Goal: Task Accomplishment & Management: Manage account settings

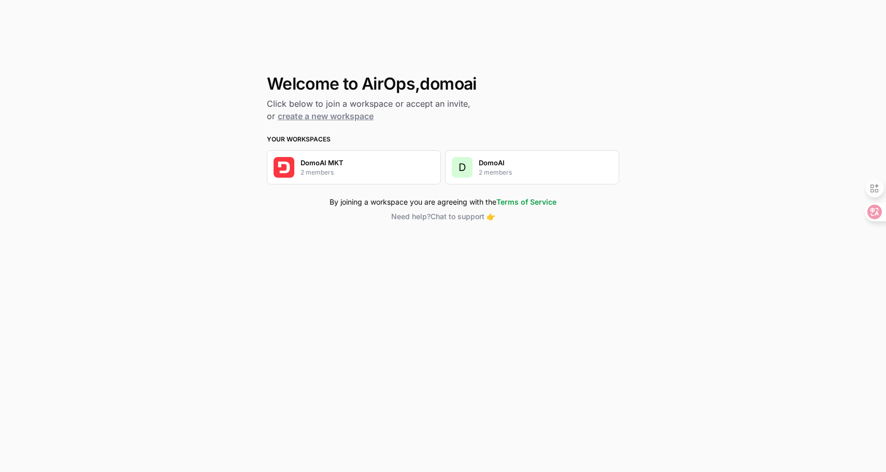
click at [390, 136] on h3 "Your Workspaces" at bounding box center [443, 139] width 352 height 9
click at [349, 84] on h1 "Welcome to AirOps, domoai" at bounding box center [443, 84] width 352 height 19
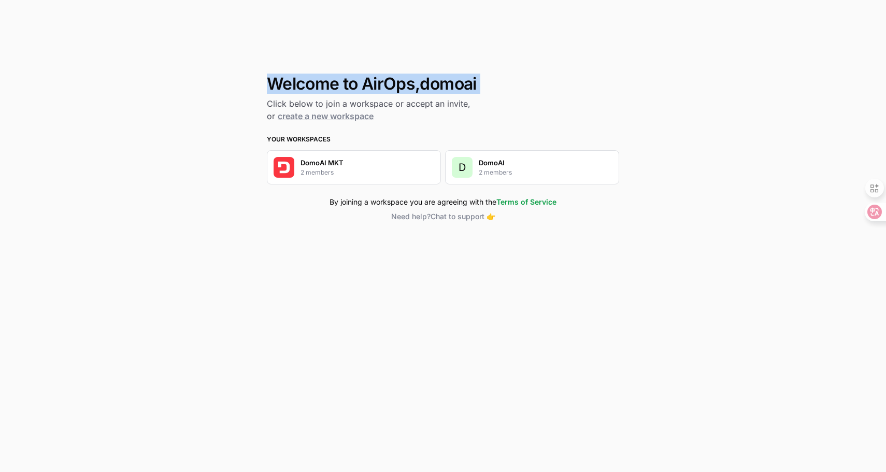
click at [405, 79] on h1 "Welcome to AirOps, domoai" at bounding box center [443, 84] width 352 height 19
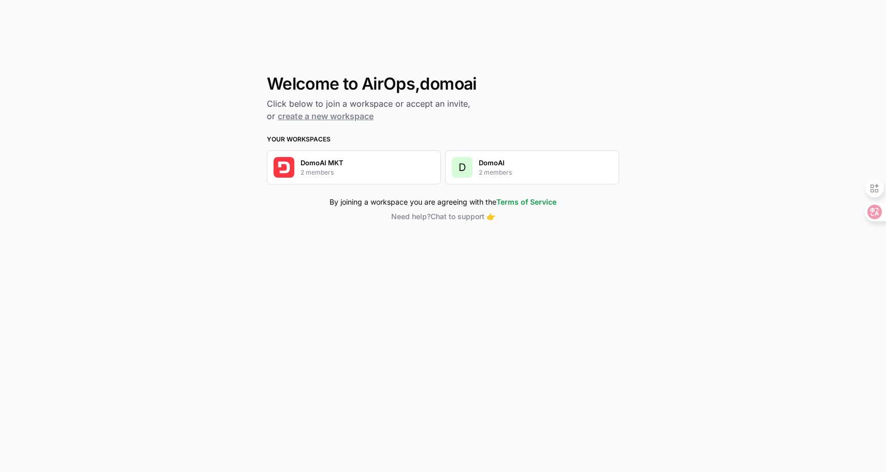
click at [509, 165] on div "DomoAI 2 members" at bounding box center [495, 167] width 33 height 20
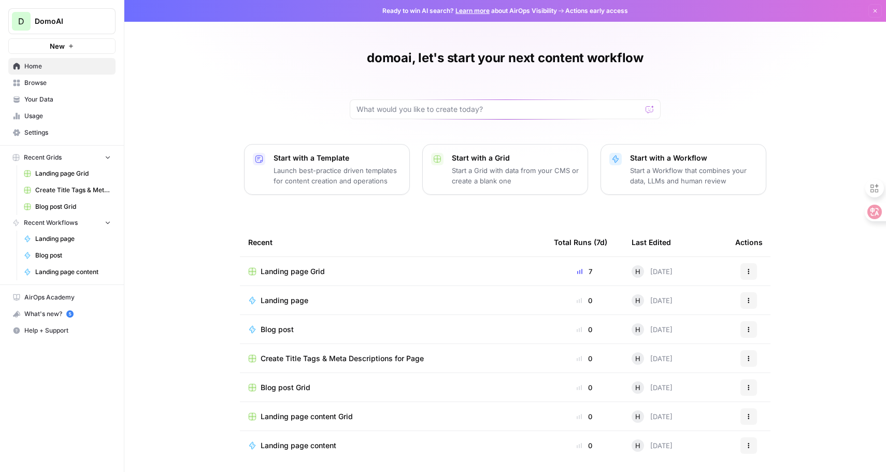
click at [177, 139] on div "domoai, let's start your next content workflow Start with a Template Launch bes…" at bounding box center [505, 238] width 762 height 477
click at [73, 410] on div "D DomoAI New Home Browse Your Data Usage Settings Recent Grids Landing page Gri…" at bounding box center [62, 236] width 124 height 472
click at [189, 66] on div "domoai, let's start your next content workflow Start with a Template Launch bes…" at bounding box center [505, 238] width 762 height 477
click at [104, 20] on icon "Workspace: DomoAI" at bounding box center [107, 21] width 10 height 10
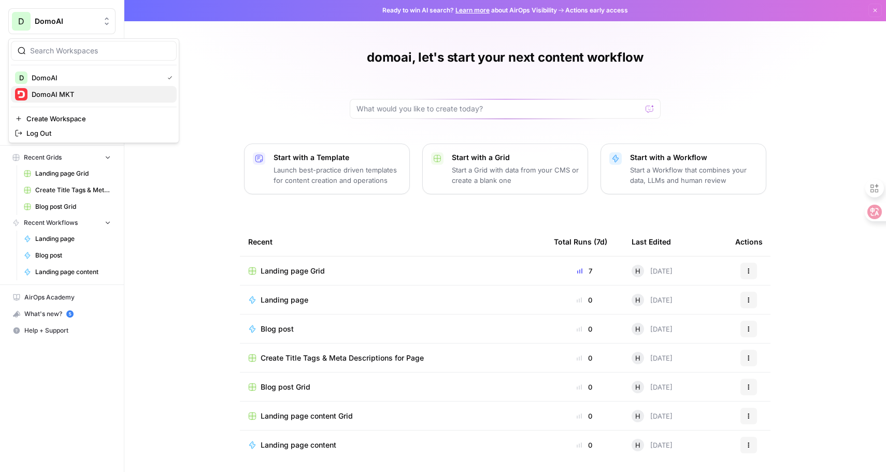
click at [78, 97] on span "DomoAI MKT" at bounding box center [100, 94] width 137 height 10
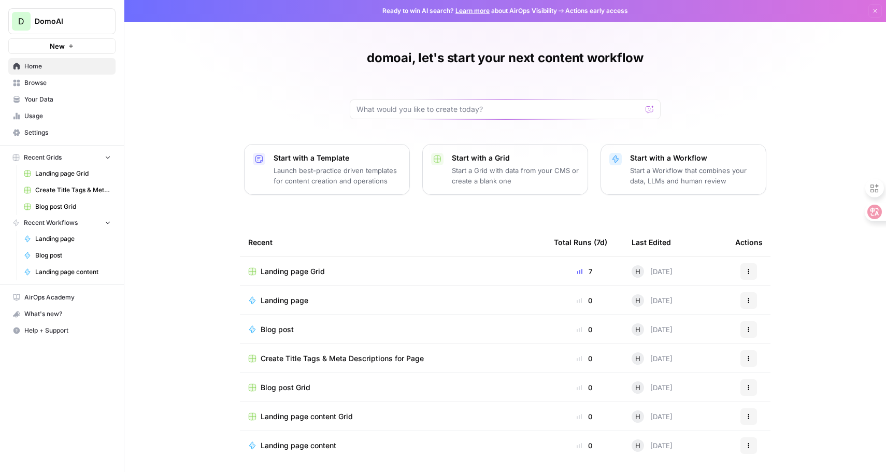
click at [303, 77] on div "domoai, let's start your next content workflow Start with a Template Launch bes…" at bounding box center [505, 238] width 762 height 477
click at [476, 53] on h1 "domoai, let's start your next content workflow" at bounding box center [505, 58] width 277 height 17
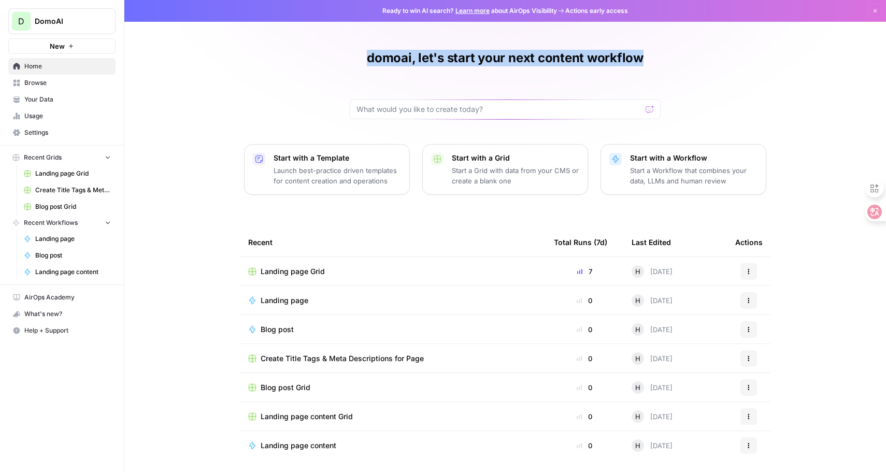
click at [520, 50] on h1 "domoai, let's start your next content workflow" at bounding box center [505, 58] width 277 height 17
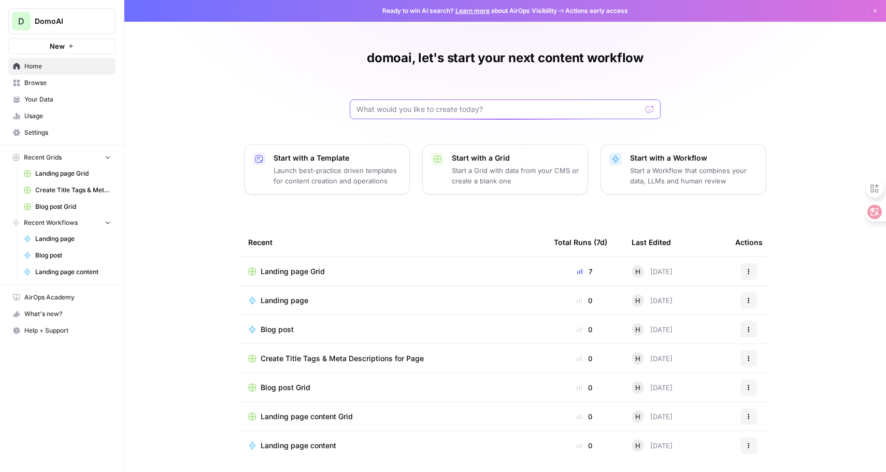
click at [446, 112] on input "text" at bounding box center [498, 109] width 285 height 10
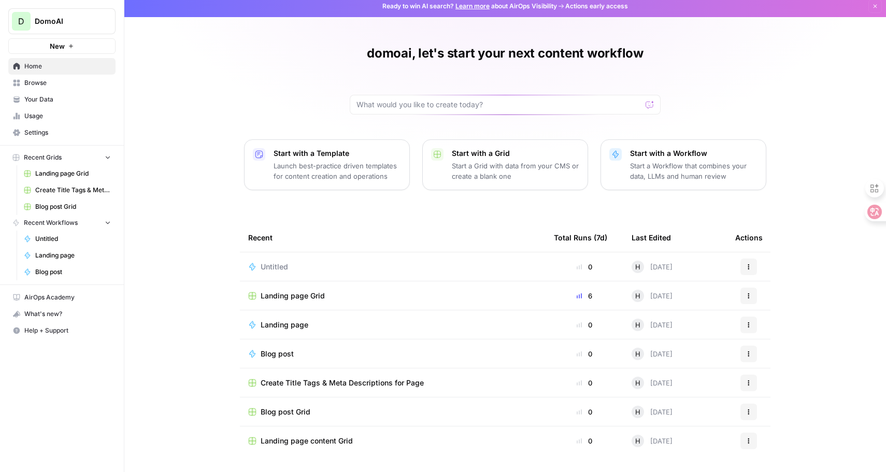
click at [179, 280] on div "domoai, let's start your next content workflow Start with a Template Launch bes…" at bounding box center [505, 233] width 762 height 477
click at [64, 172] on span "Landing page Grid" at bounding box center [73, 173] width 76 height 9
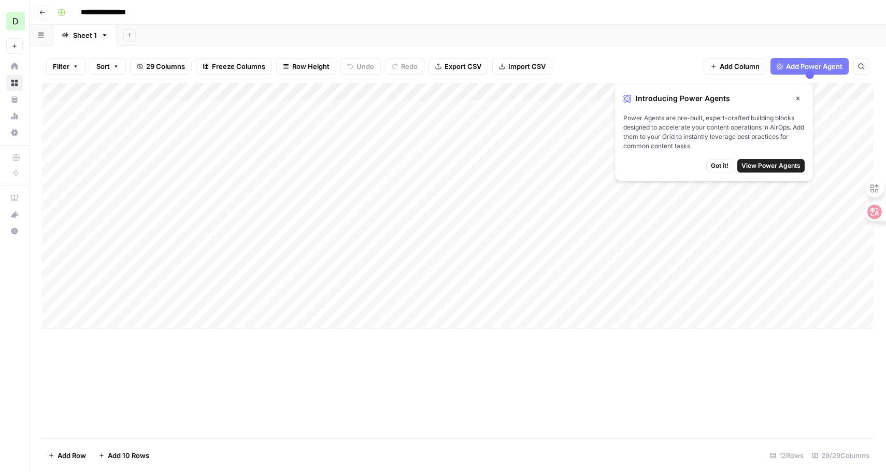
click at [720, 165] on span "Got it!" at bounding box center [720, 165] width 18 height 9
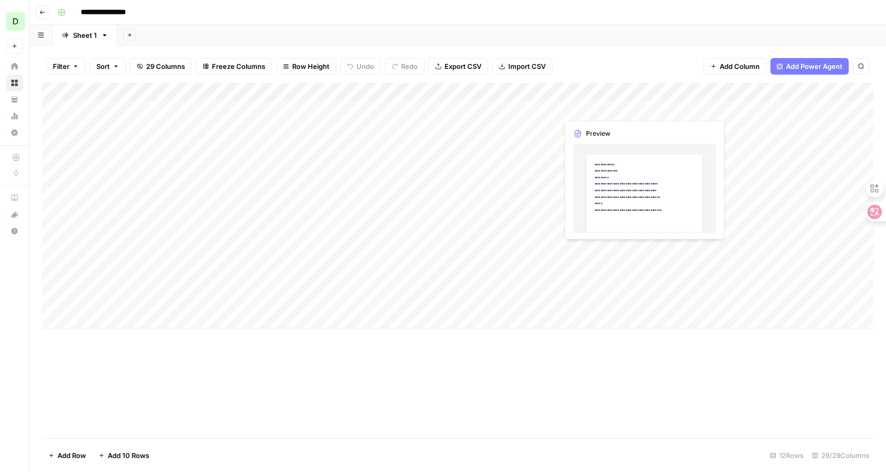
click at [583, 110] on div "Add Column" at bounding box center [457, 206] width 831 height 246
click at [659, 107] on div "Add Column" at bounding box center [457, 206] width 831 height 246
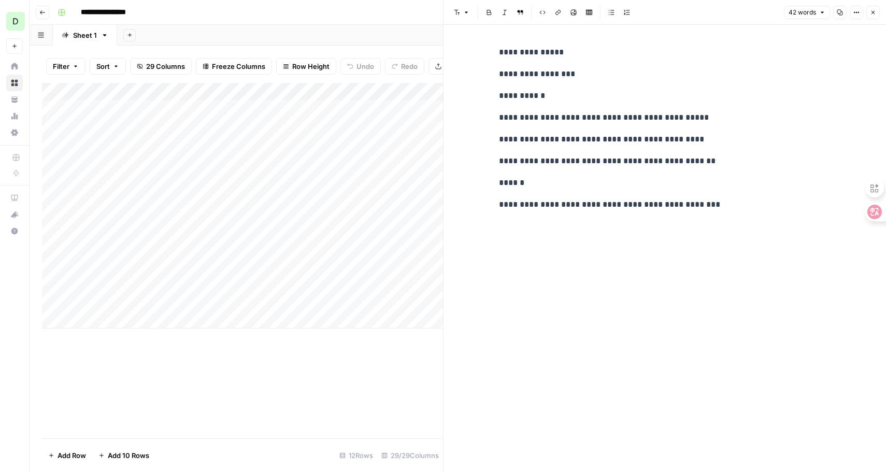
drag, startPoint x: 508, startPoint y: 118, endPoint x: 720, endPoint y: 126, distance: 211.5
click at [720, 126] on div "**********" at bounding box center [665, 128] width 344 height 174
click at [655, 162] on p "**********" at bounding box center [665, 160] width 332 height 13
drag, startPoint x: 514, startPoint y: 206, endPoint x: 752, endPoint y: 204, distance: 237.8
click at [756, 206] on p "**********" at bounding box center [665, 204] width 332 height 13
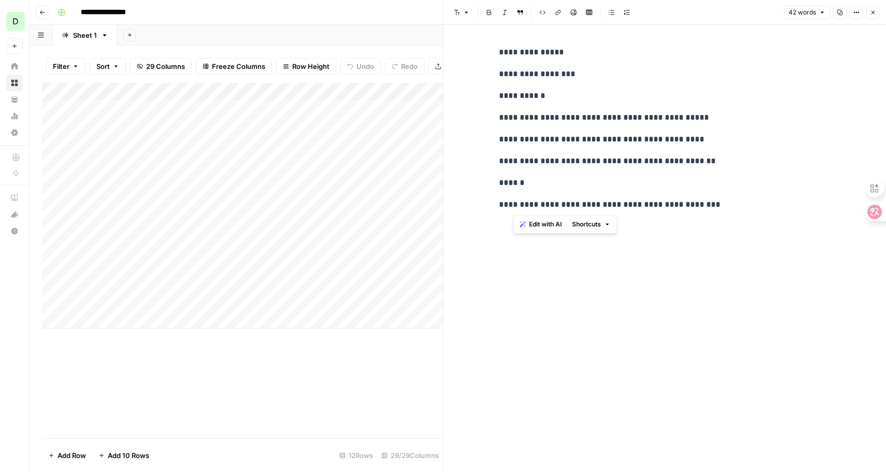
click at [705, 256] on div "**********" at bounding box center [665, 248] width 344 height 447
click at [877, 8] on button "Close" at bounding box center [872, 12] width 13 height 13
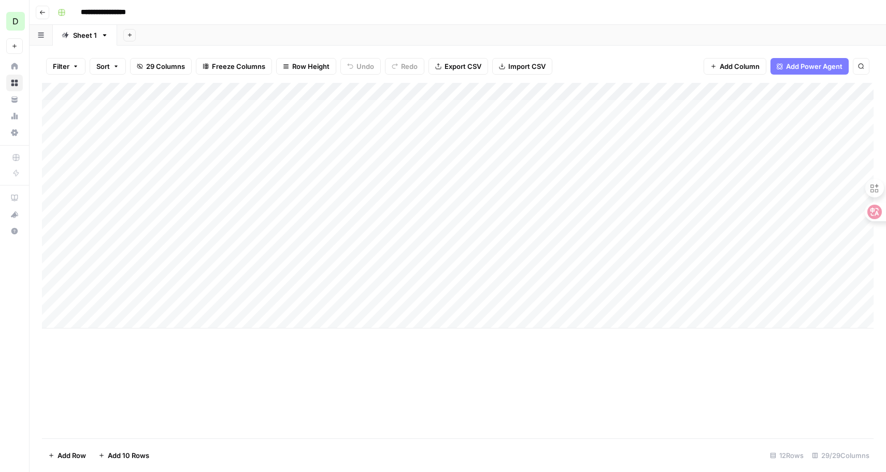
click at [464, 112] on div "Add Column" at bounding box center [457, 206] width 831 height 246
click at [534, 108] on div "Add Column" at bounding box center [457, 206] width 831 height 246
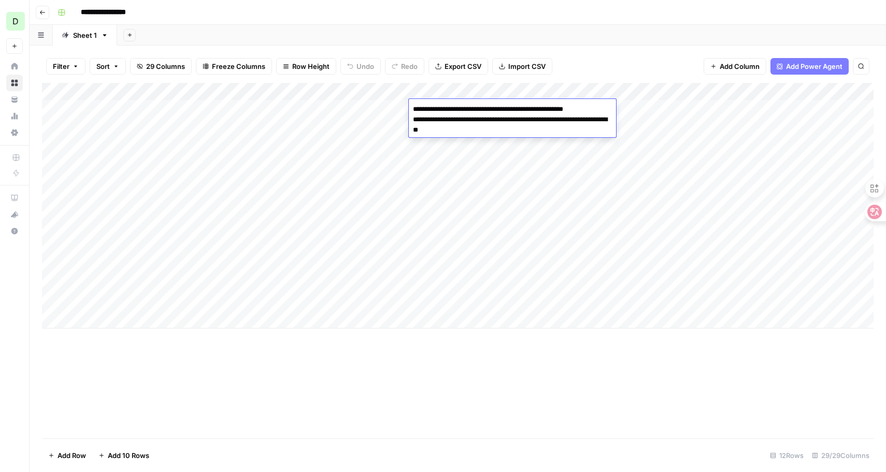
click at [504, 173] on div "Add Column" at bounding box center [457, 206] width 831 height 246
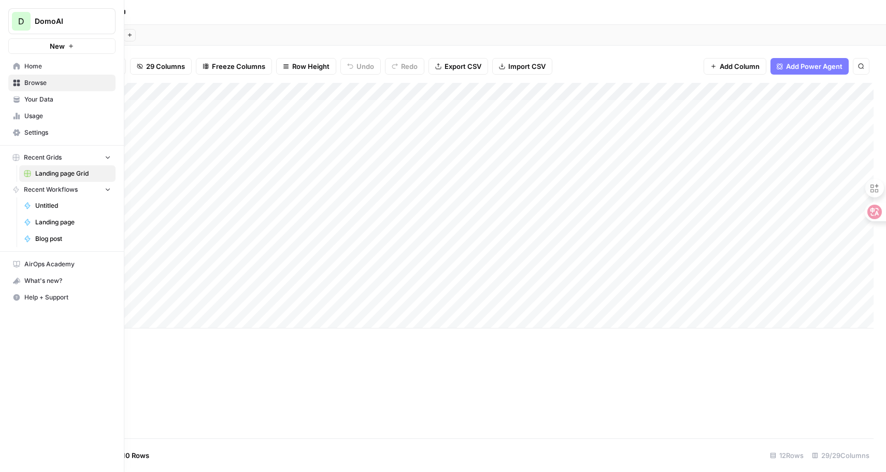
click at [77, 158] on button "Recent Grids" at bounding box center [61, 158] width 107 height 16
click at [83, 156] on button "Recent Grids" at bounding box center [61, 158] width 107 height 16
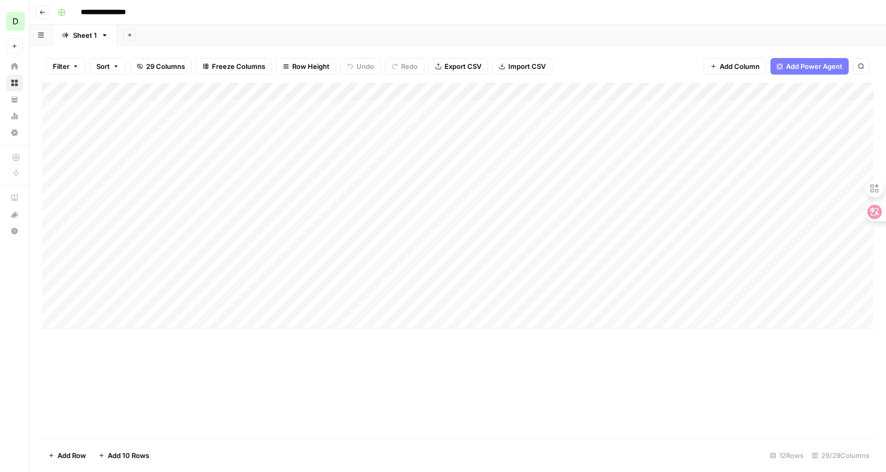
click at [40, 35] on icon "button" at bounding box center [41, 35] width 6 height 6
click at [42, 9] on icon "button" at bounding box center [42, 12] width 6 height 6
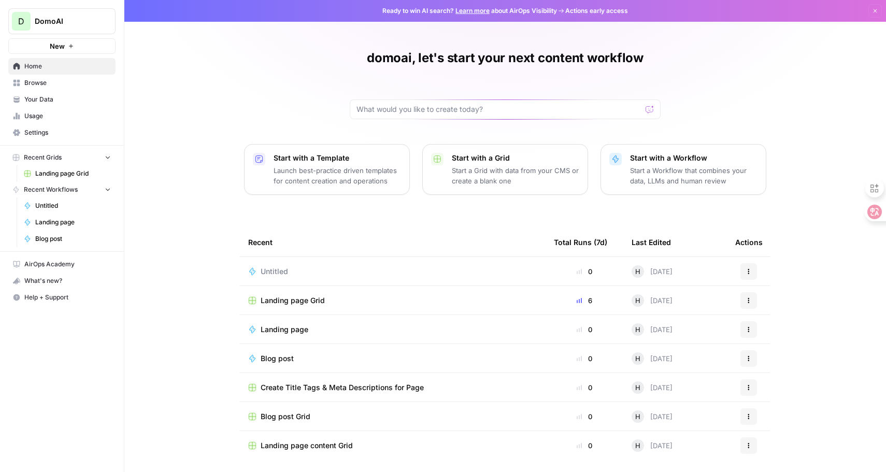
click at [66, 157] on button "Recent Grids" at bounding box center [61, 158] width 107 height 16
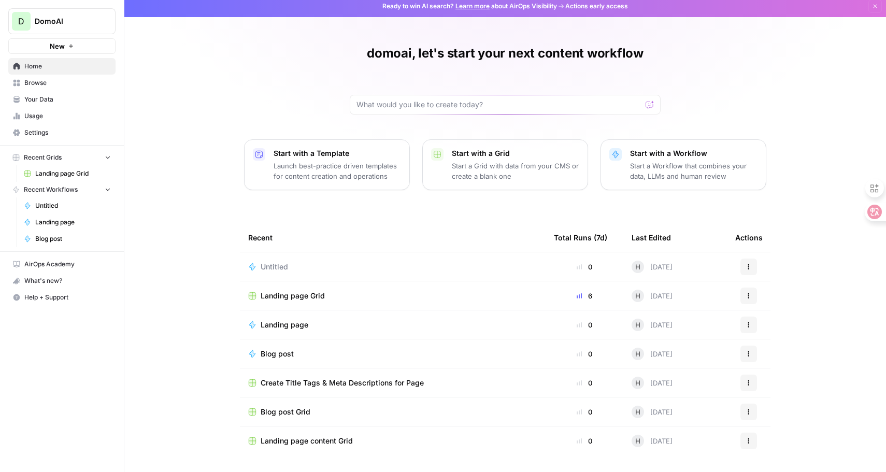
click at [289, 418] on td "Blog post Grid" at bounding box center [393, 411] width 306 height 28
click at [297, 407] on span "Blog post Grid" at bounding box center [286, 412] width 50 height 10
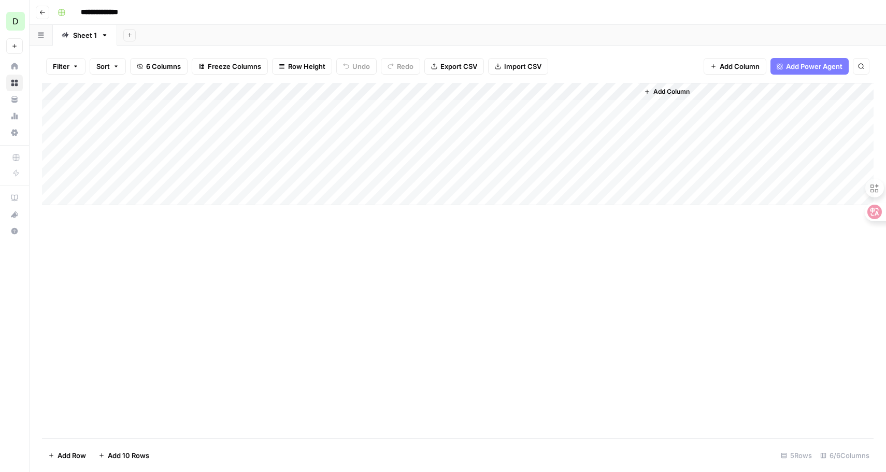
click at [295, 125] on div "Add Column" at bounding box center [457, 144] width 831 height 122
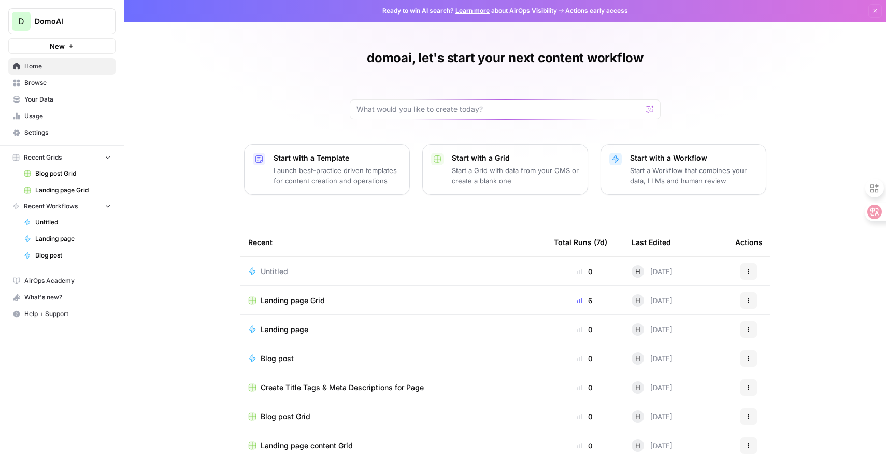
scroll to position [5, 0]
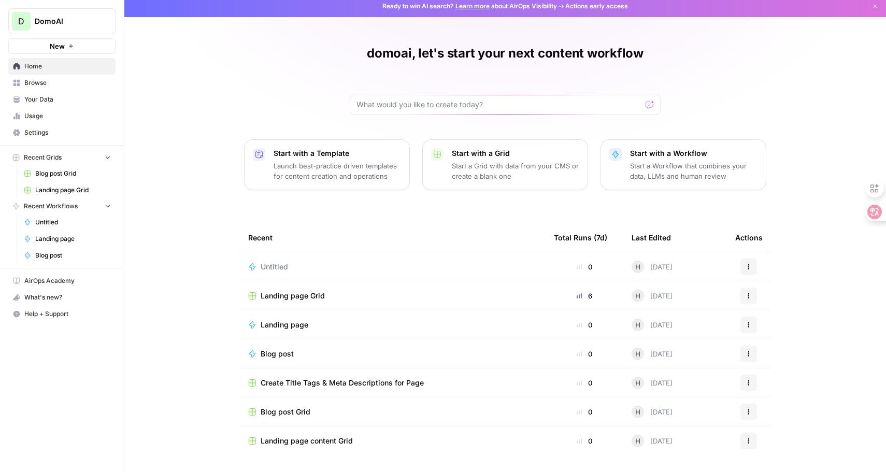
click at [299, 438] on span "Landing page content Grid" at bounding box center [307, 441] width 92 height 10
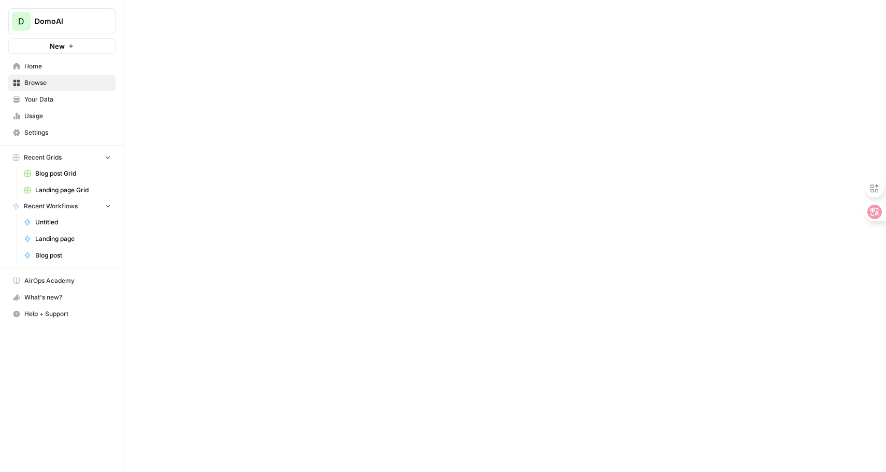
click at [299, 438] on div at bounding box center [505, 236] width 762 height 472
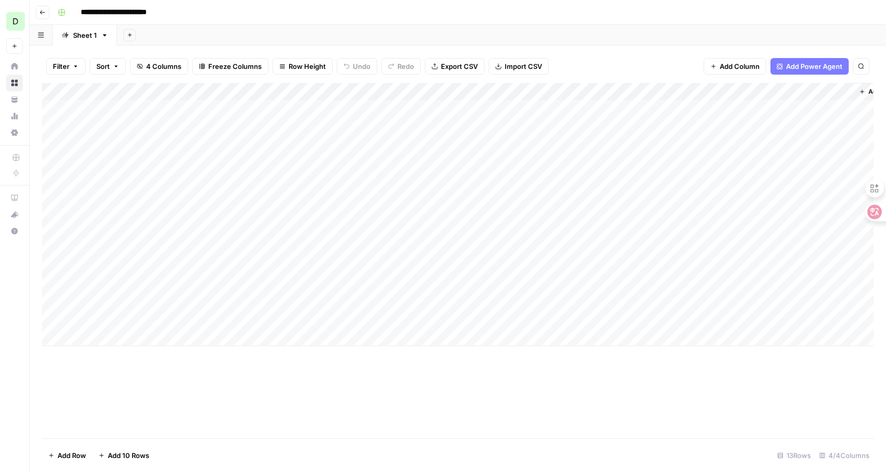
click at [464, 396] on div "Add Column" at bounding box center [457, 260] width 831 height 355
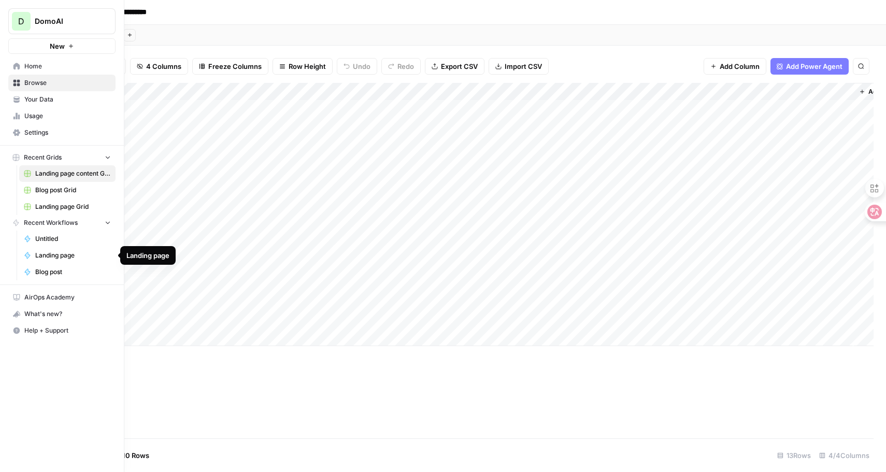
click at [50, 257] on span "Landing page" at bounding box center [73, 255] width 76 height 9
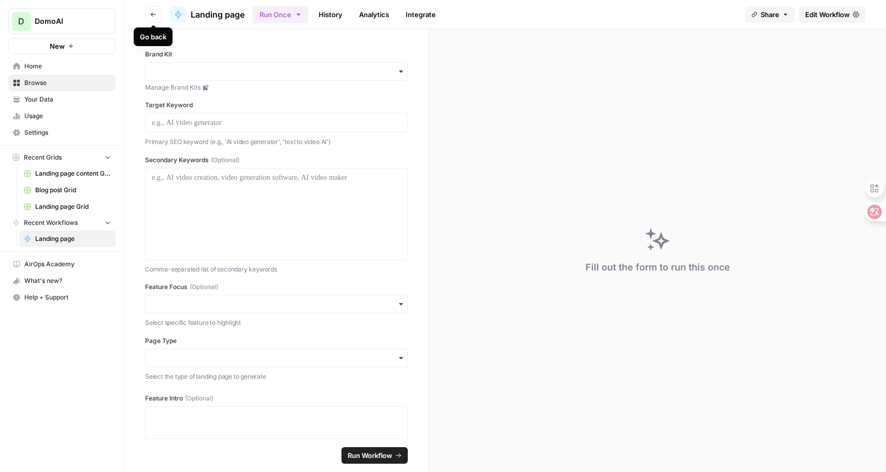
click at [151, 14] on icon "button" at bounding box center [153, 14] width 5 height 4
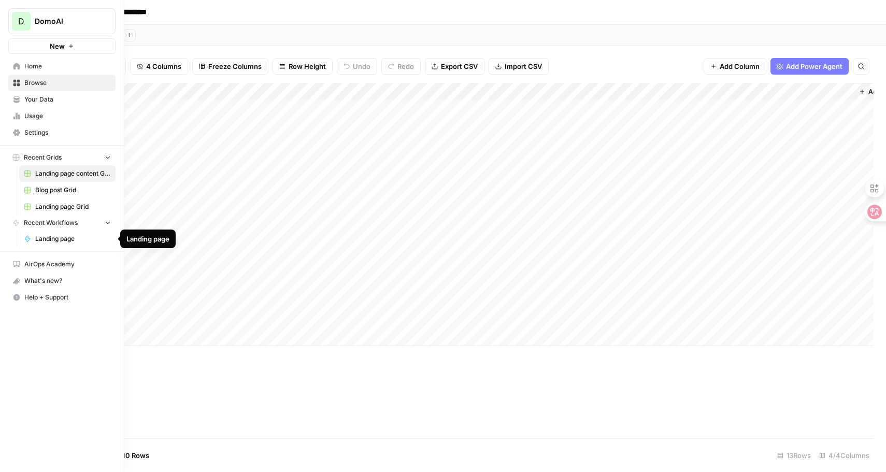
click at [62, 238] on span "Landing page" at bounding box center [73, 238] width 76 height 9
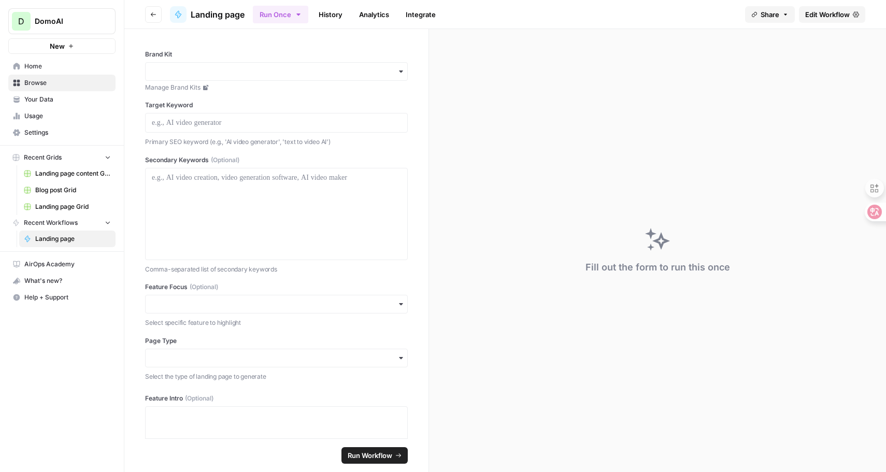
click at [38, 63] on span "Home" at bounding box center [67, 66] width 87 height 9
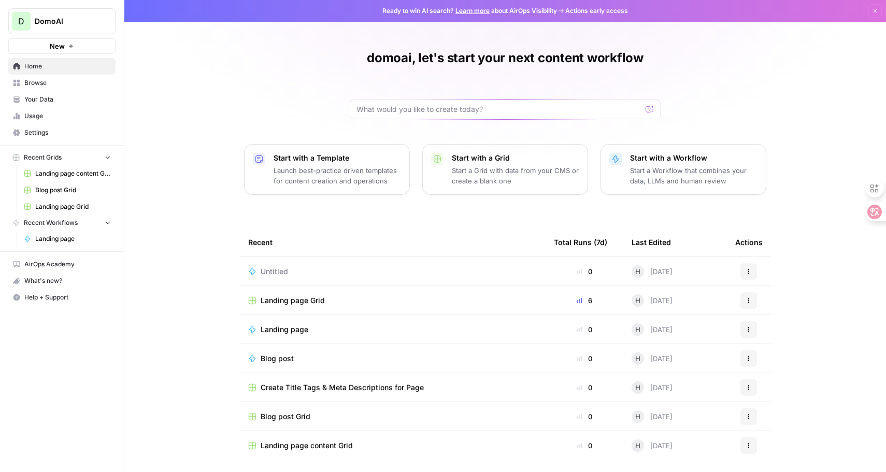
scroll to position [5, 0]
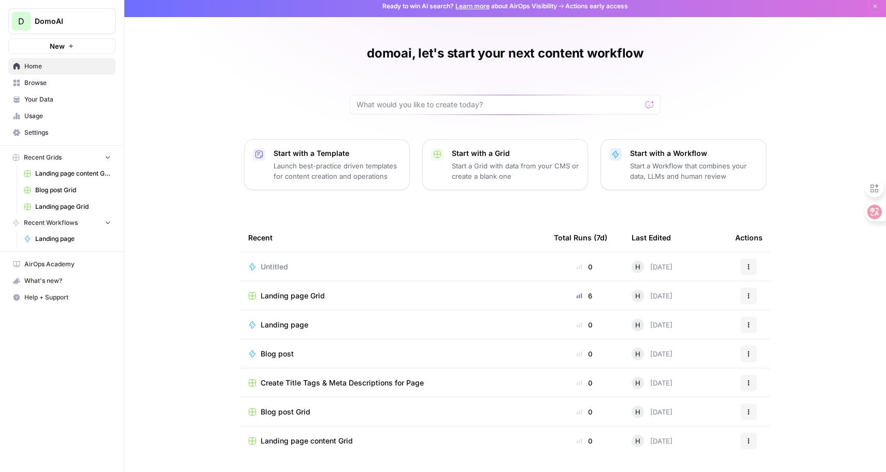
click at [291, 350] on span "Blog post" at bounding box center [277, 354] width 33 height 10
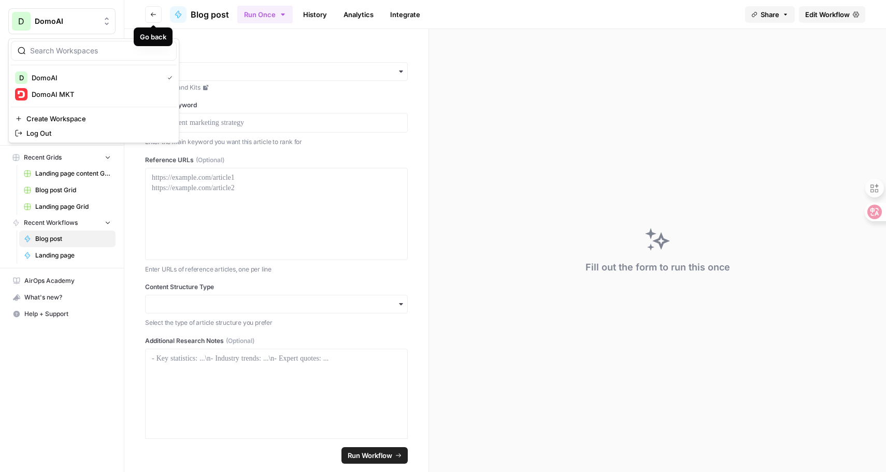
click at [63, 20] on span "DomoAI" at bounding box center [66, 21] width 63 height 10
click at [40, 94] on span "DomoAI MKT" at bounding box center [100, 94] width 137 height 10
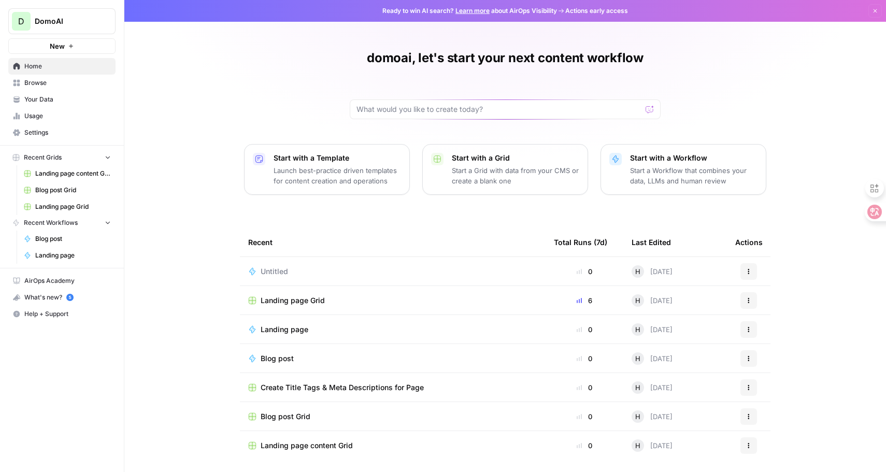
click at [64, 44] on span "New" at bounding box center [57, 46] width 15 height 10
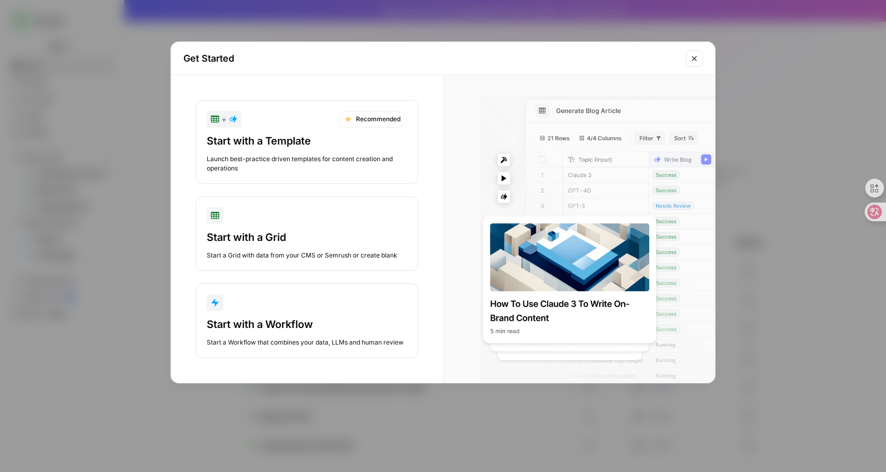
click at [694, 55] on icon "Close modal" at bounding box center [694, 58] width 8 height 8
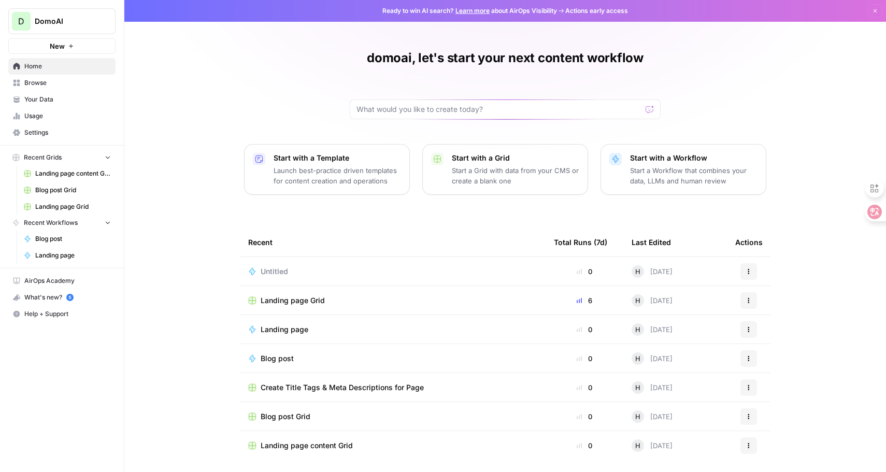
click at [161, 255] on div "domoai, let's start your next content workflow Start with a Template Launch bes…" at bounding box center [505, 238] width 762 height 477
click at [55, 99] on span "Your Data" at bounding box center [67, 99] width 87 height 9
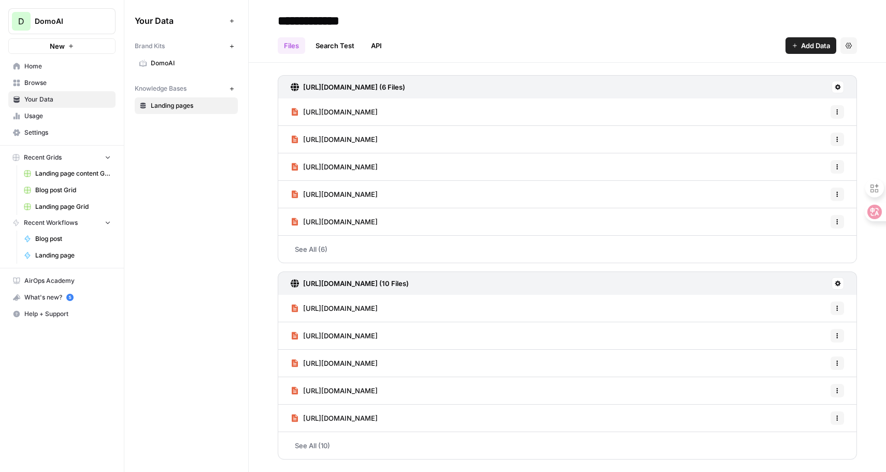
click at [329, 42] on link "Search Test" at bounding box center [334, 45] width 51 height 17
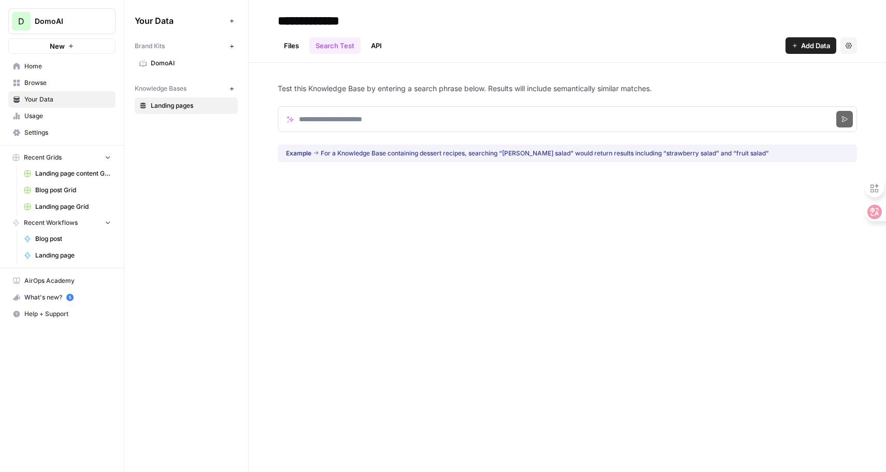
click at [375, 47] on link "API" at bounding box center [376, 45] width 23 height 17
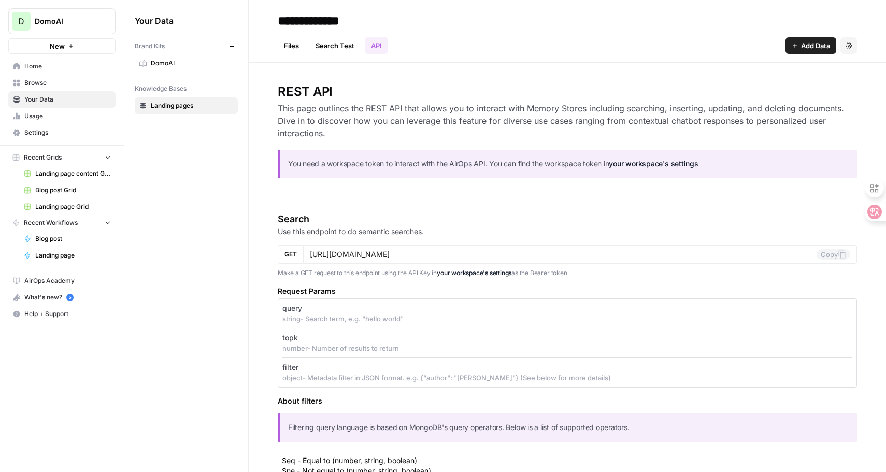
click at [336, 48] on link "Search Test" at bounding box center [334, 45] width 51 height 17
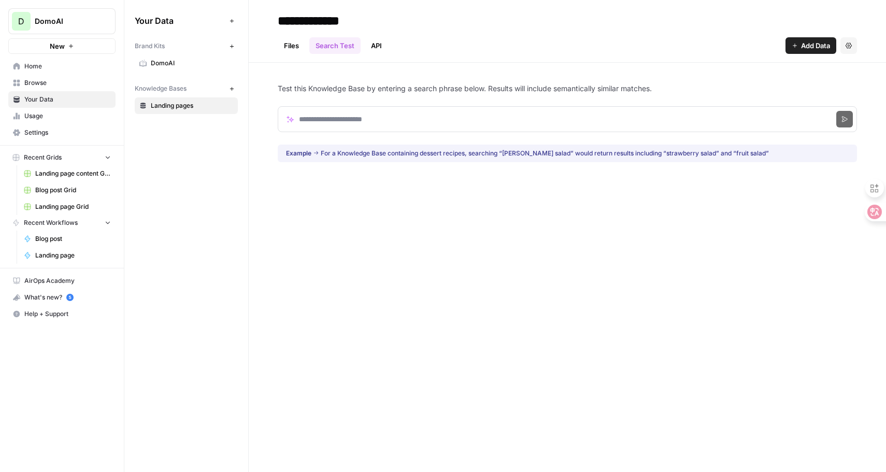
click at [291, 48] on link "Files" at bounding box center [291, 45] width 27 height 17
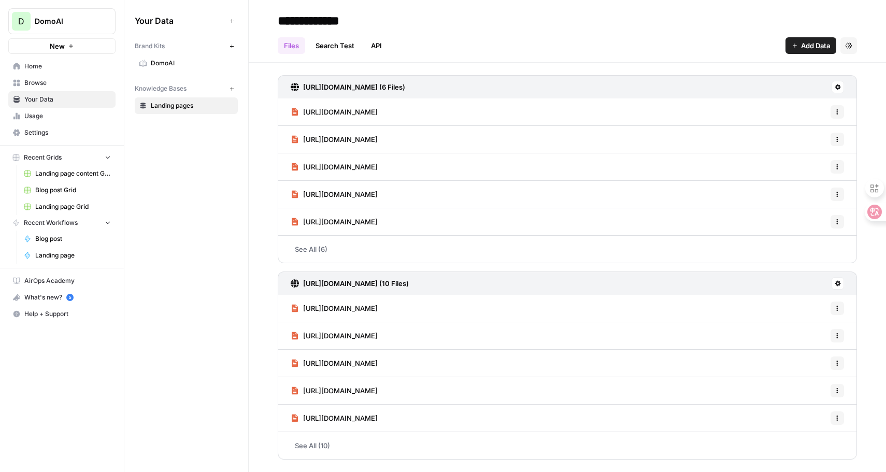
click at [320, 444] on link "See All (10)" at bounding box center [567, 445] width 579 height 27
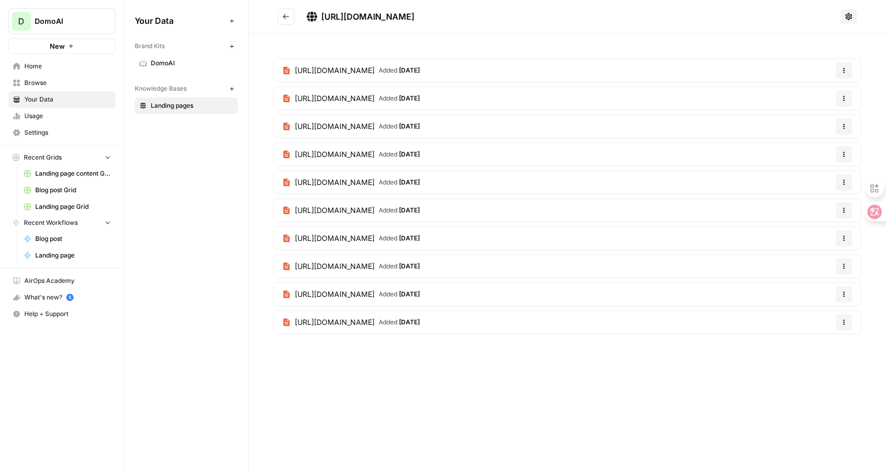
click at [288, 9] on button "Go back" at bounding box center [286, 16] width 17 height 17
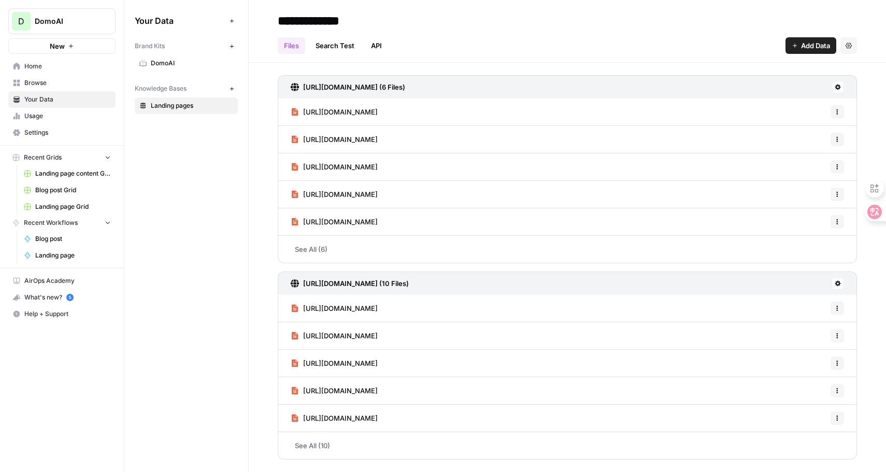
click at [434, 48] on div "Files Search Test API Add Data Settings" at bounding box center [567, 41] width 579 height 25
click at [165, 60] on span "DomoAI" at bounding box center [192, 63] width 82 height 9
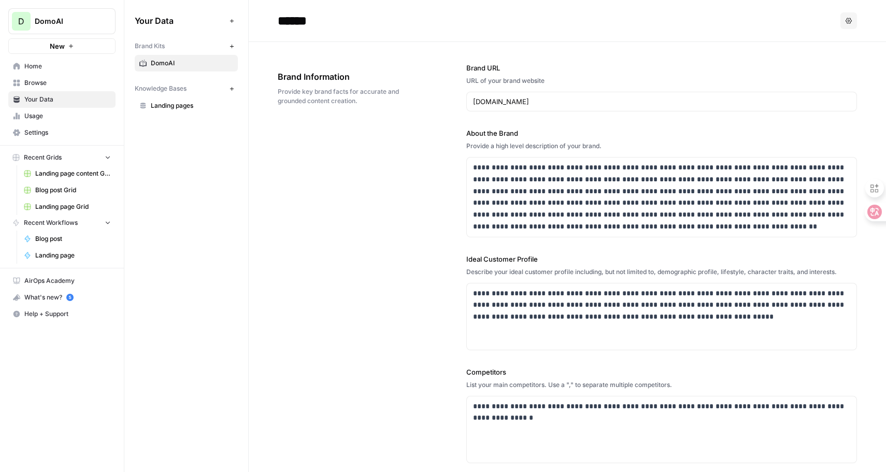
click at [161, 45] on span "Brand Kits" at bounding box center [150, 45] width 30 height 9
click at [167, 102] on span "Landing pages" at bounding box center [192, 105] width 82 height 9
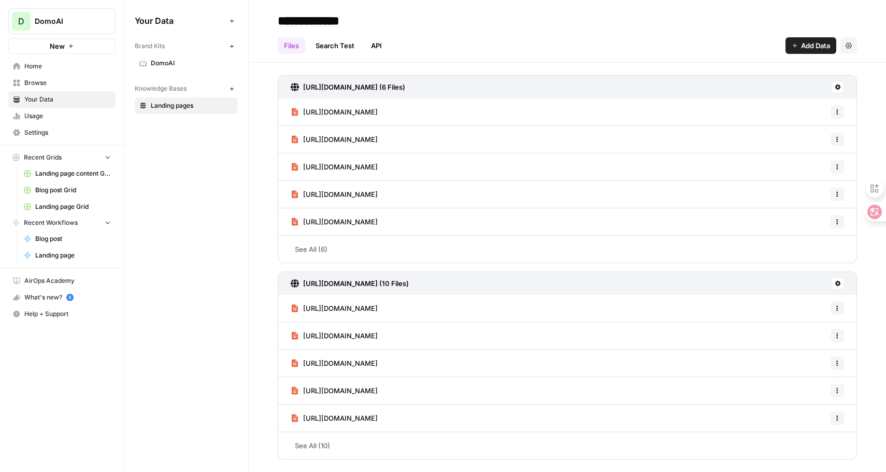
click at [170, 186] on div "Your Data Add Data Brand Kits New DomoAI Knowledge Bases New Landing pages" at bounding box center [186, 236] width 124 height 472
click at [26, 118] on span "Usage" at bounding box center [67, 115] width 87 height 9
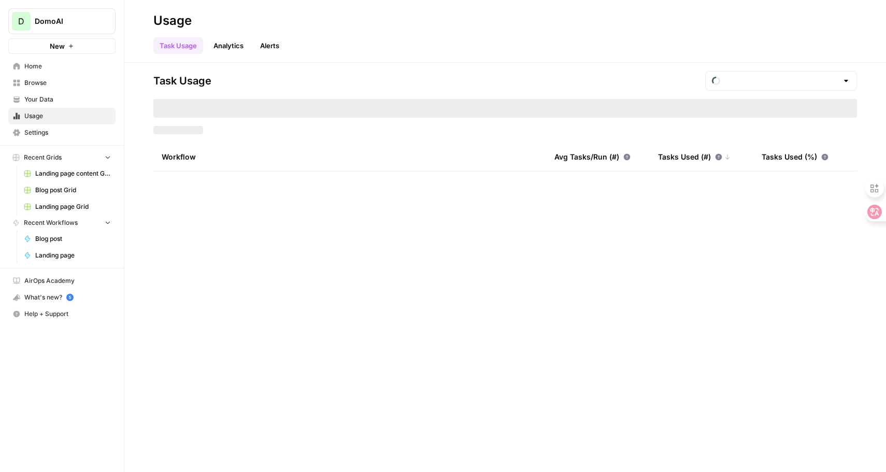
type input "August Included Tasks"
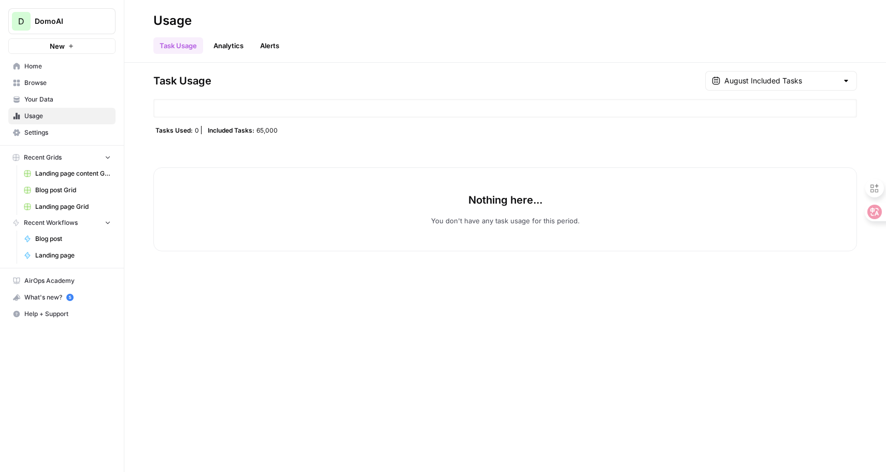
click at [218, 40] on link "Analytics" at bounding box center [228, 45] width 42 height 17
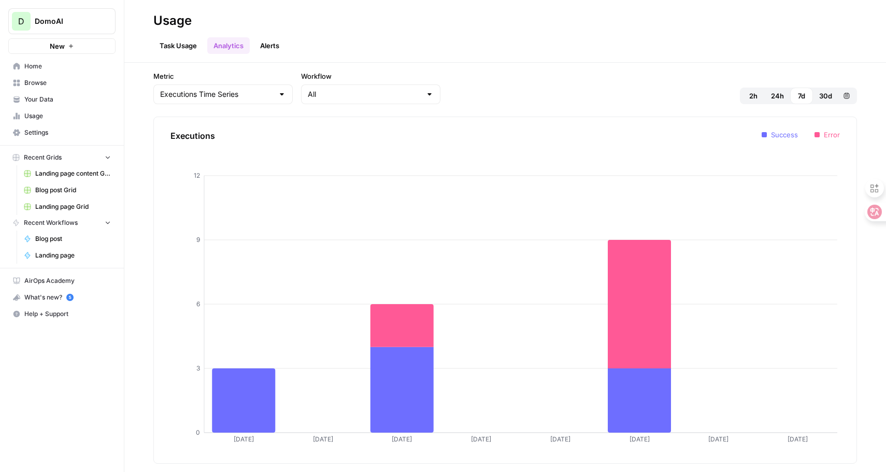
click at [276, 44] on link "Alerts" at bounding box center [270, 45] width 32 height 17
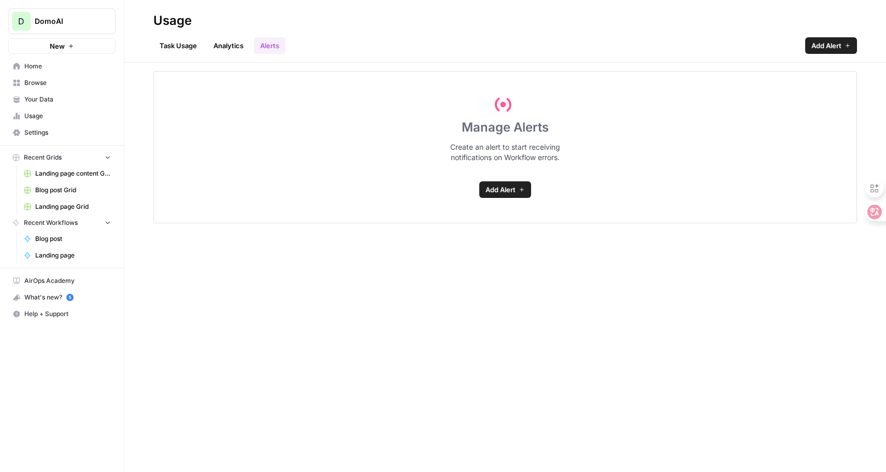
click at [171, 44] on link "Task Usage" at bounding box center [178, 45] width 50 height 17
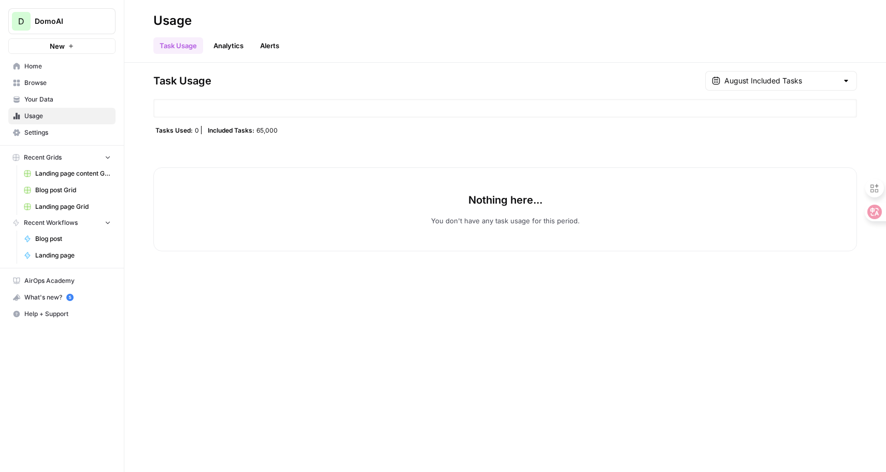
click at [41, 135] on span "Settings" at bounding box center [67, 132] width 87 height 9
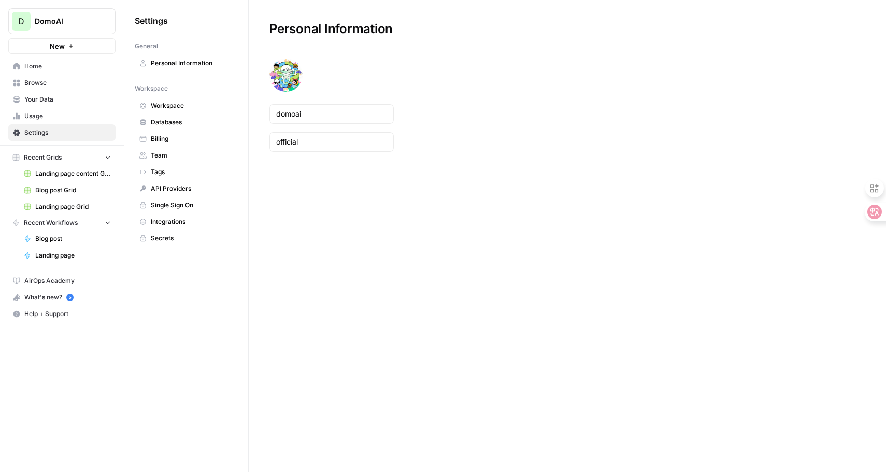
click at [191, 119] on span "Databases" at bounding box center [192, 122] width 82 height 9
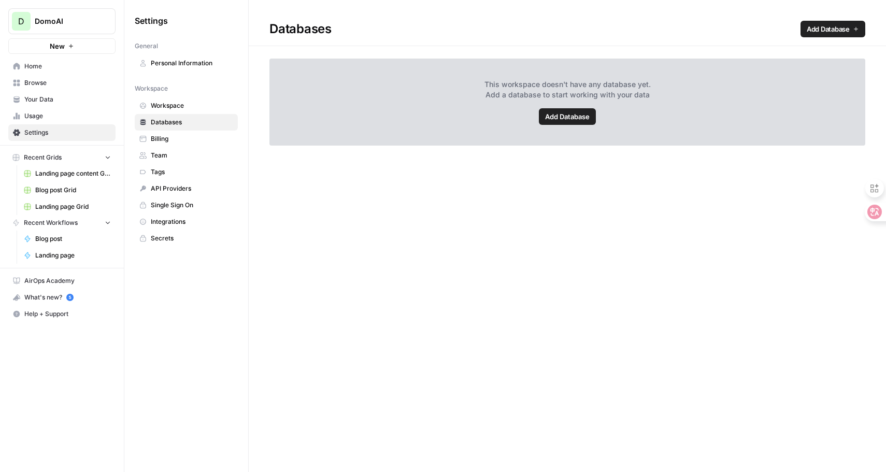
click at [176, 108] on span "Workspace" at bounding box center [192, 105] width 82 height 9
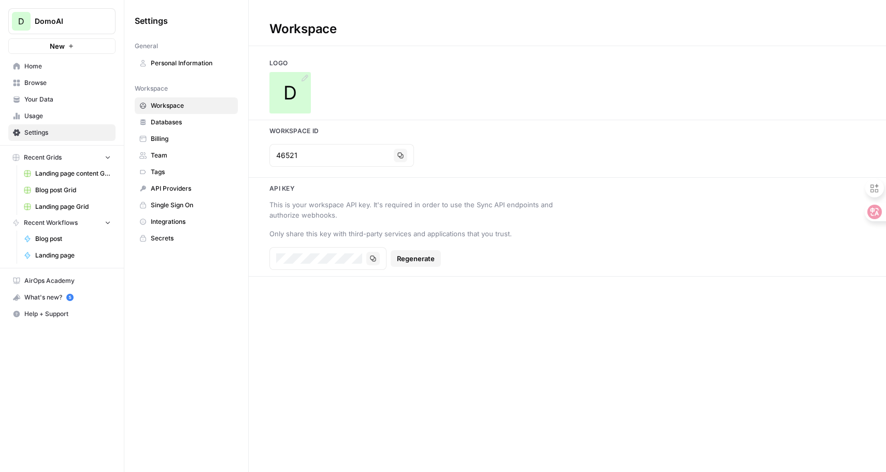
click at [279, 96] on div "D" at bounding box center [289, 92] width 41 height 41
click at [342, 362] on div "Workspace Logo D Workspace Id 46521 Copy Api key This is your workspace API key…" at bounding box center [567, 236] width 637 height 472
click at [186, 157] on span "Team" at bounding box center [192, 155] width 82 height 9
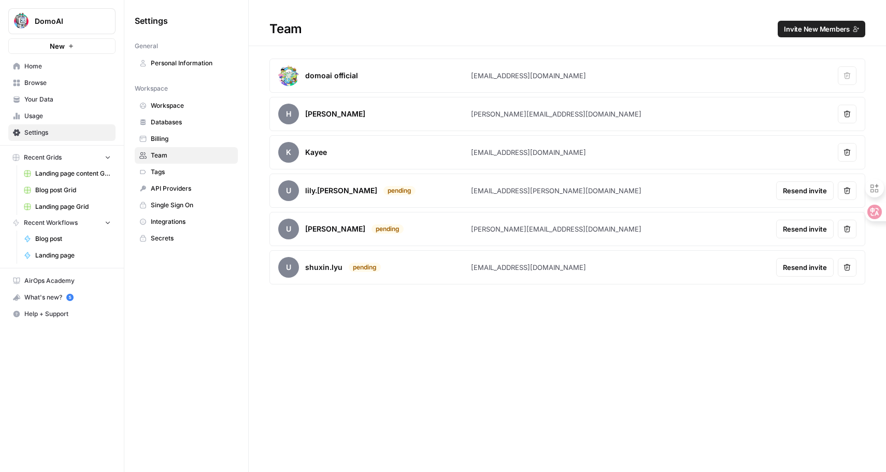
click at [188, 208] on span "Single Sign On" at bounding box center [192, 204] width 82 height 9
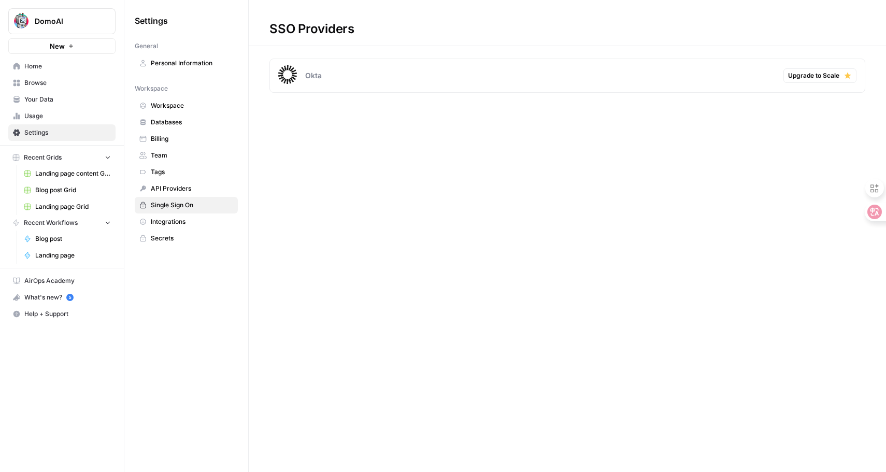
click at [196, 221] on span "Integrations" at bounding box center [192, 221] width 82 height 9
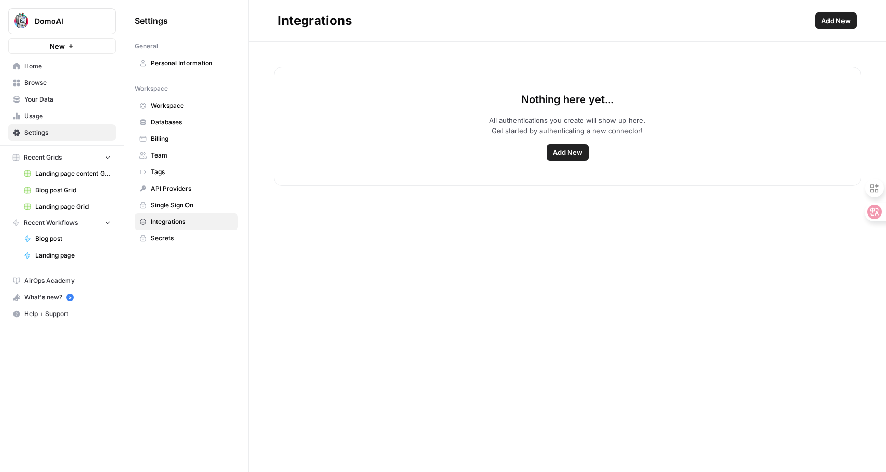
click at [574, 157] on button "Add New" at bounding box center [568, 152] width 42 height 17
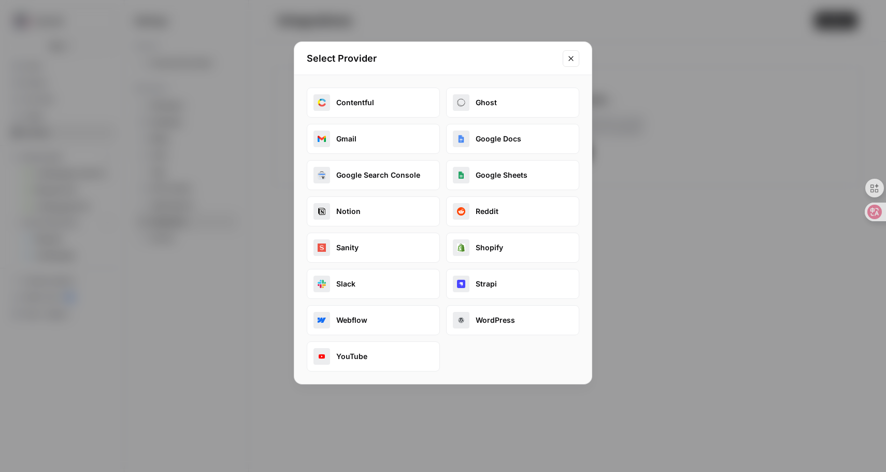
click at [498, 214] on button "Reddit" at bounding box center [512, 211] width 133 height 30
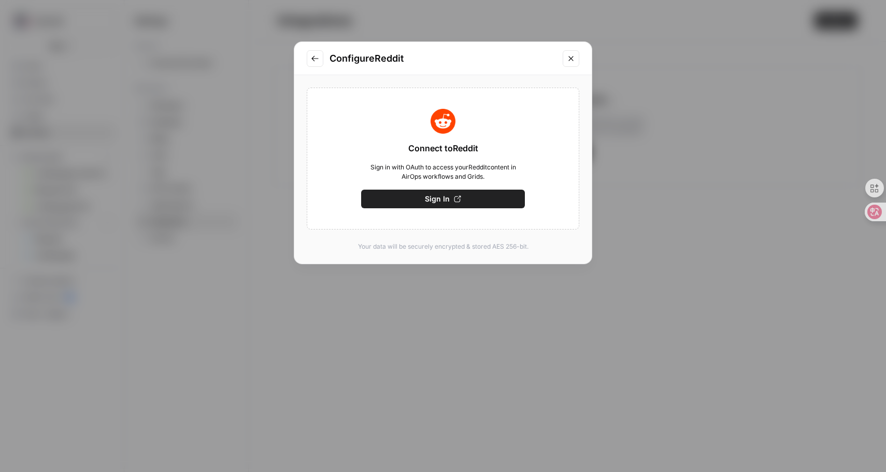
click at [435, 197] on span "Sign In" at bounding box center [437, 199] width 25 height 10
click at [572, 59] on icon "Close modal" at bounding box center [571, 58] width 8 height 8
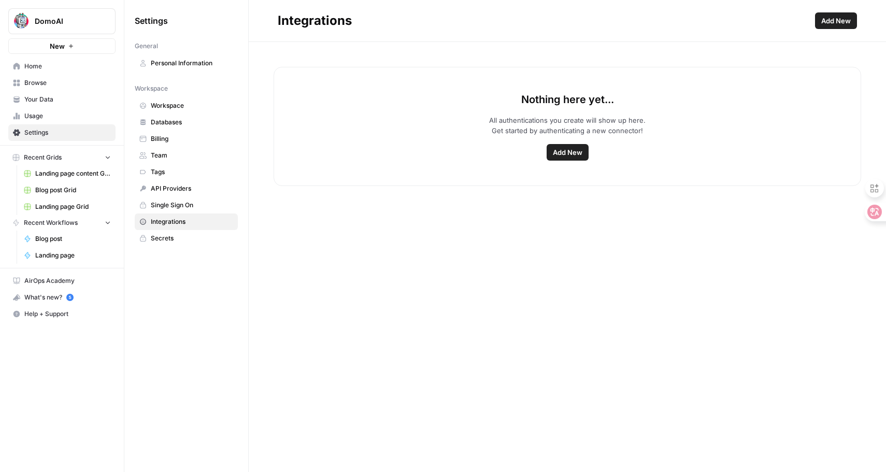
click at [55, 43] on span "New" at bounding box center [57, 46] width 15 height 10
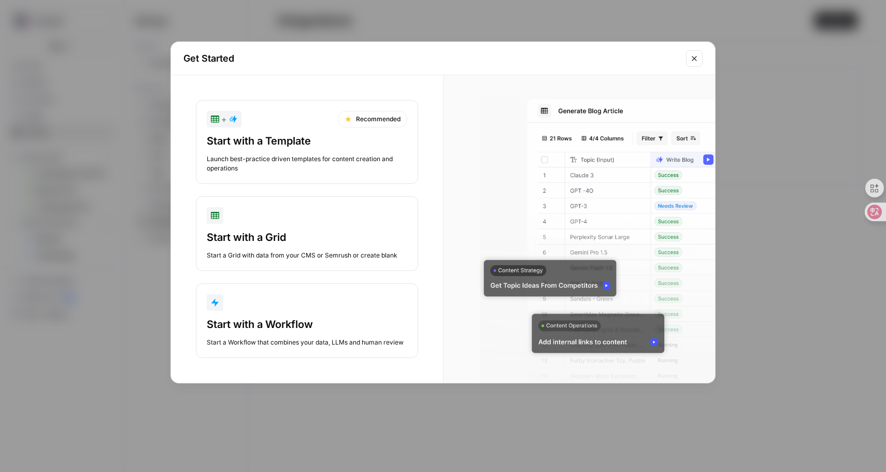
click at [341, 138] on div "Start with a Template" at bounding box center [307, 141] width 200 height 15
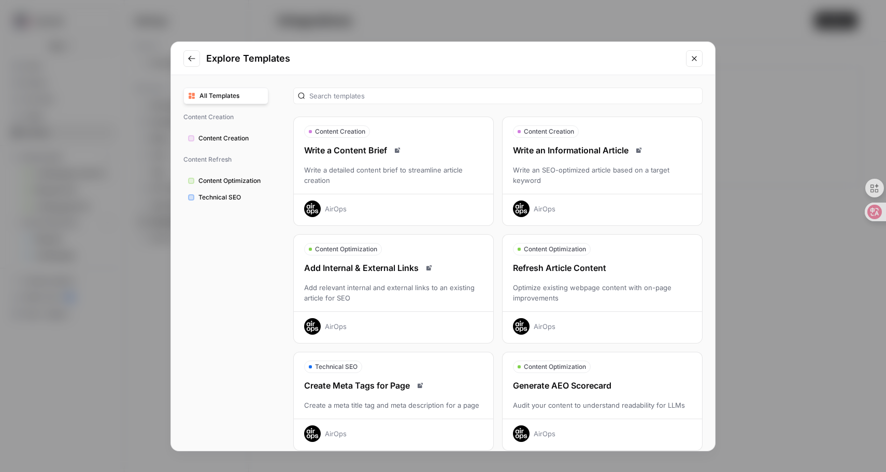
drag, startPoint x: 393, startPoint y: 51, endPoint x: 393, endPoint y: 38, distance: 13.0
click at [393, 38] on div "Explore Templates All Templates Content Creation Content Creation Content Refre…" at bounding box center [443, 236] width 886 height 472
click at [386, 54] on h2 "Explore Templates" at bounding box center [442, 58] width 473 height 15
click at [220, 137] on span "Content Creation" at bounding box center [230, 138] width 65 height 9
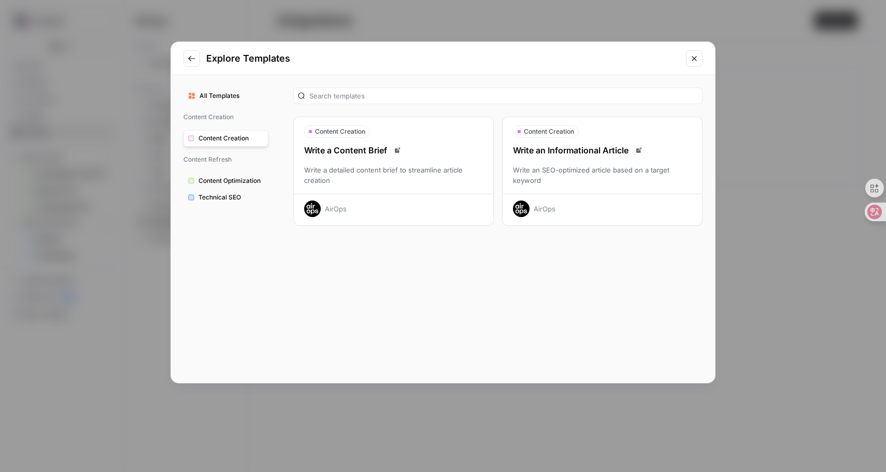
click at [224, 181] on span "Content Optimization" at bounding box center [230, 180] width 65 height 9
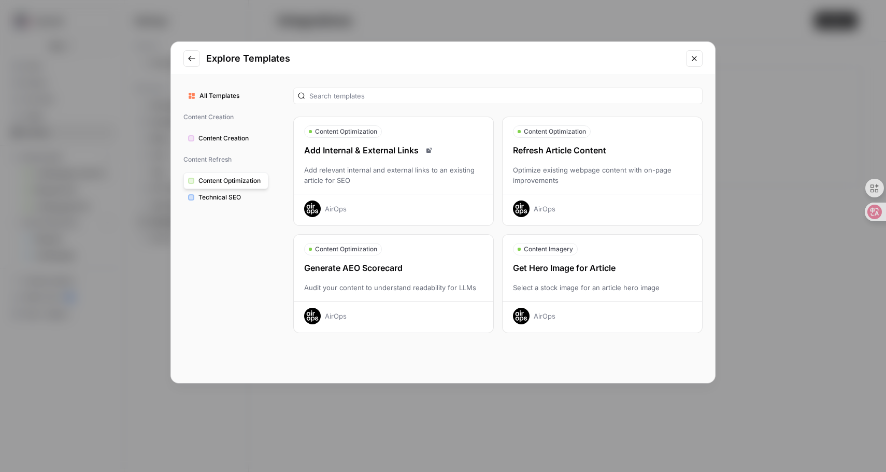
click at [209, 197] on span "Technical SEO" at bounding box center [230, 197] width 65 height 9
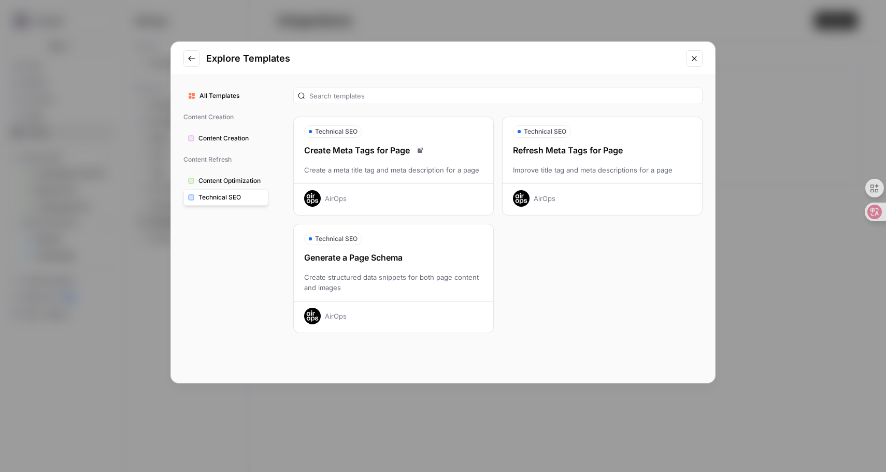
click at [209, 179] on span "Content Optimization" at bounding box center [230, 180] width 65 height 9
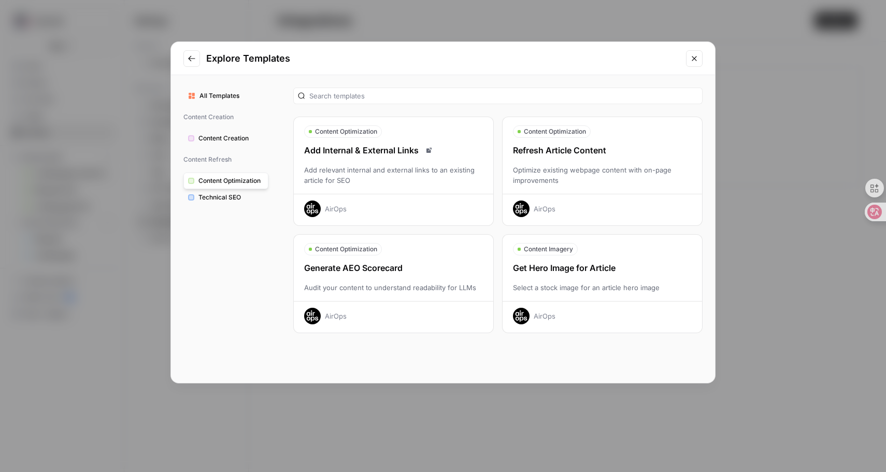
click at [210, 139] on span "Content Creation" at bounding box center [230, 138] width 65 height 9
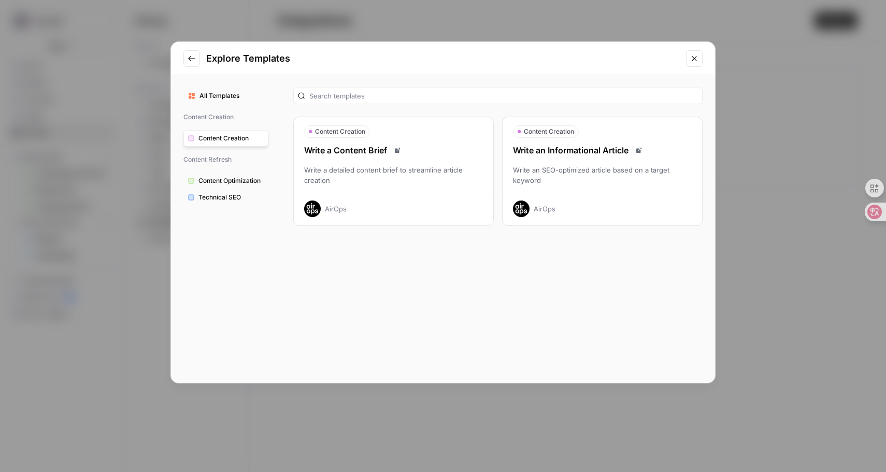
click at [641, 149] on icon "Read docs" at bounding box center [638, 150] width 5 height 5
